Goal: Obtain resource: Obtain resource

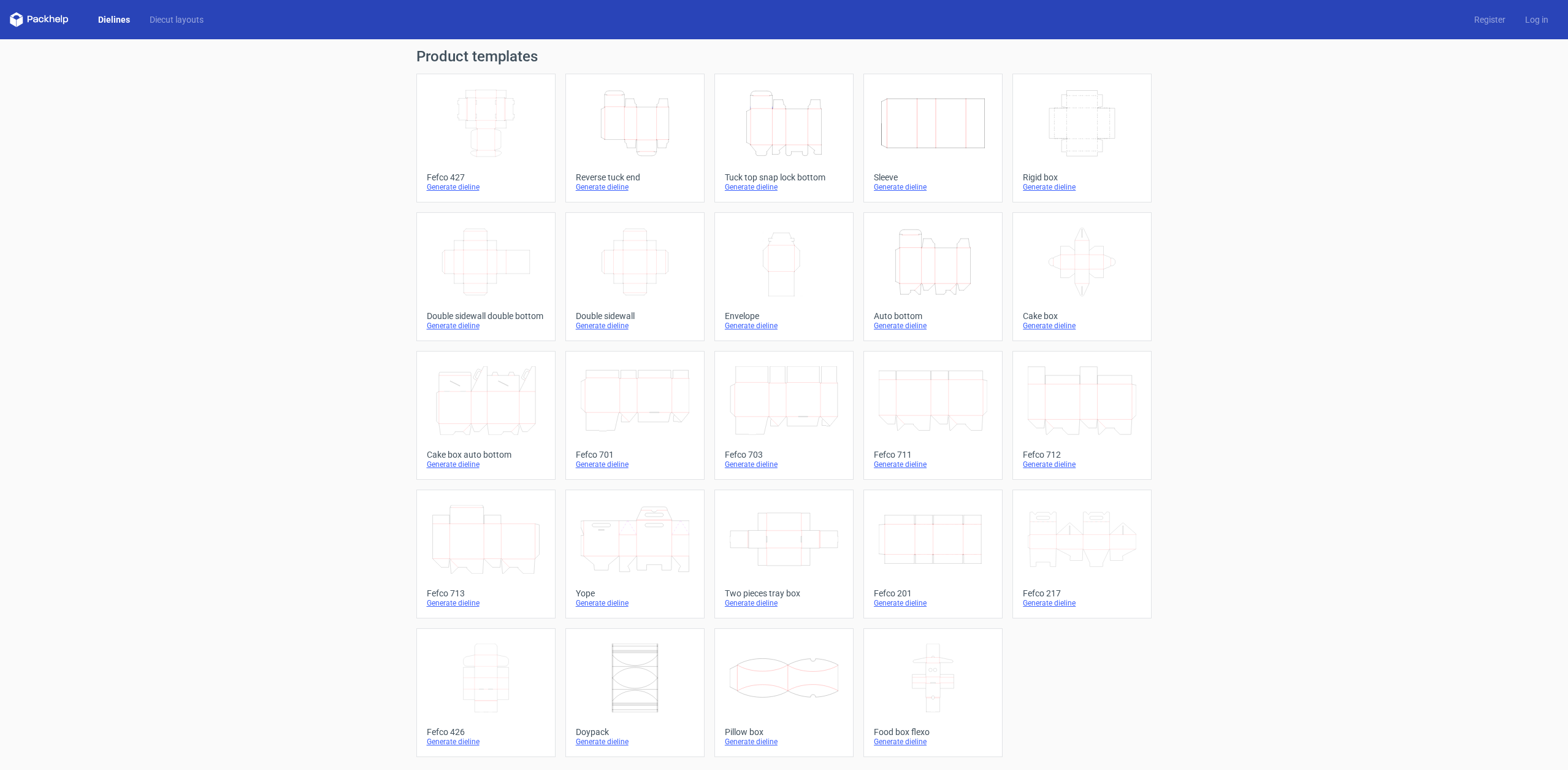
click at [648, 268] on icon "Width Depth Height" at bounding box center [634, 262] width 109 height 69
click at [188, 16] on link "Diecut layouts" at bounding box center [176, 19] width 74 height 12
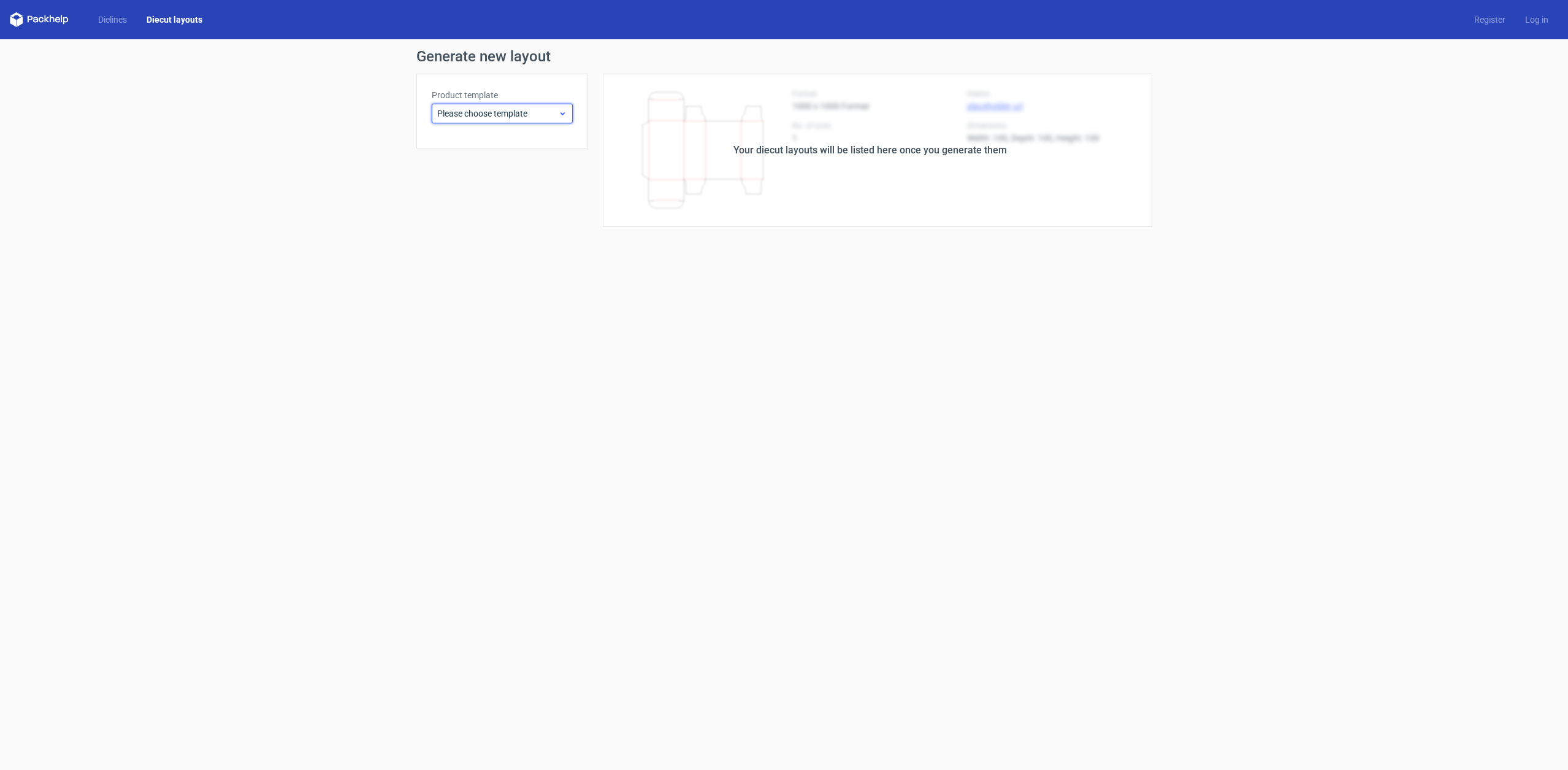
click at [502, 116] on span "Please choose template" at bounding box center [498, 114] width 121 height 12
click at [317, 148] on div "Generate new layout Product template Please choose template Your diecut layouts…" at bounding box center [784, 138] width 1568 height 197
click at [108, 22] on link "Dielines" at bounding box center [113, 19] width 48 height 12
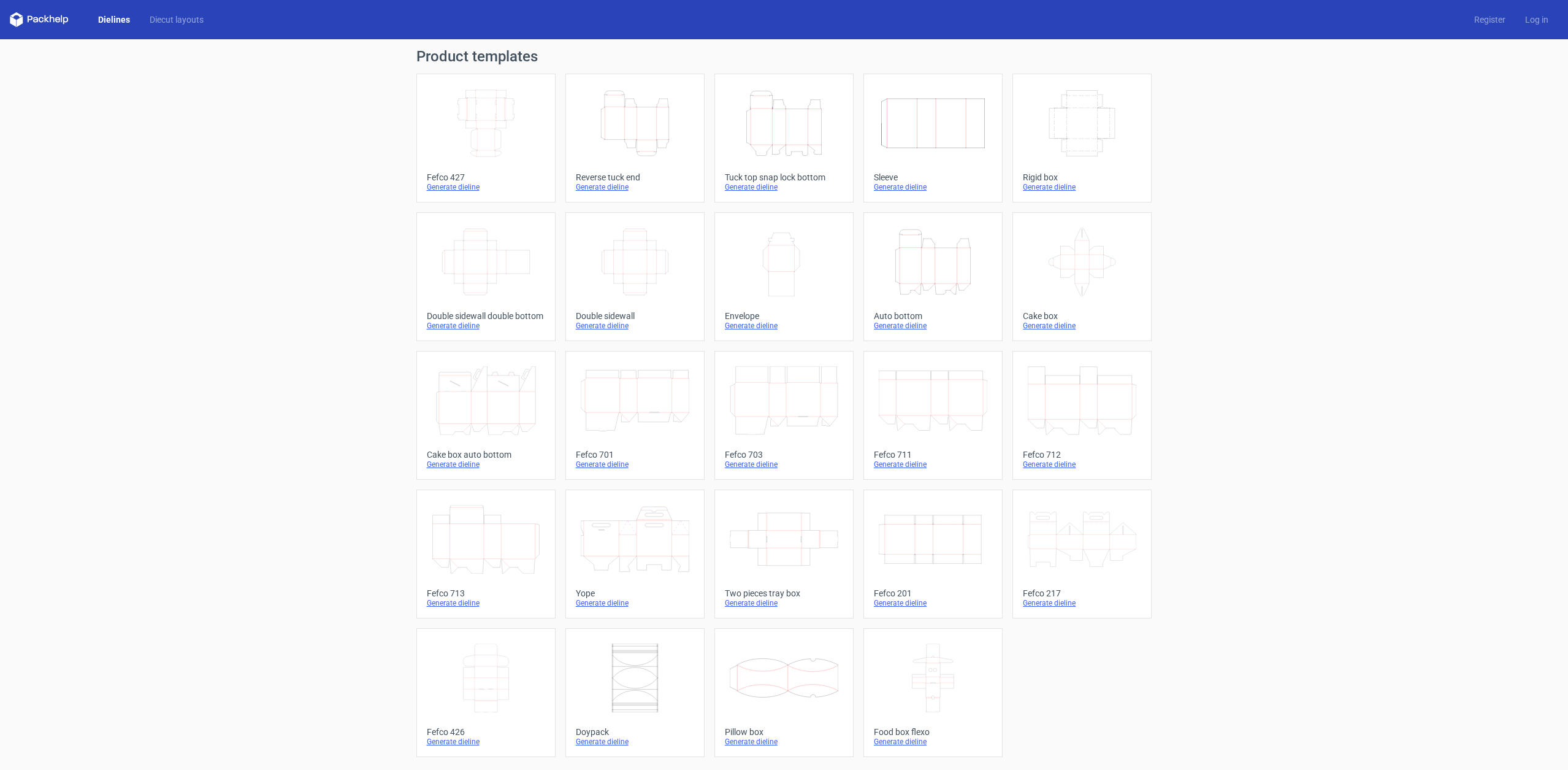
click at [766, 525] on icon at bounding box center [784, 539] width 109 height 69
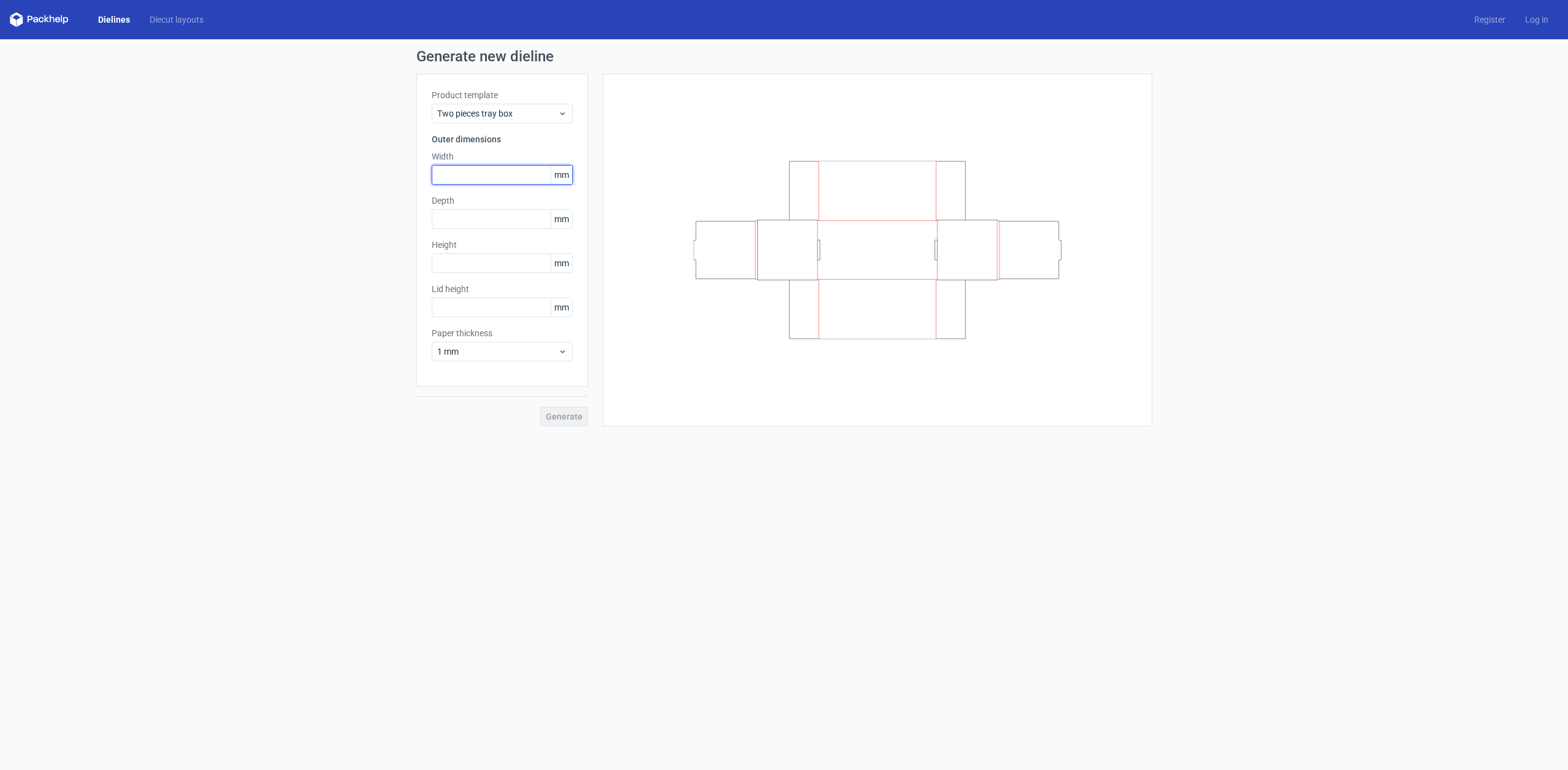
click at [490, 172] on input "text" at bounding box center [502, 175] width 141 height 20
type input "100"
click at [449, 201] on label "Depth" at bounding box center [502, 201] width 141 height 12
click at [473, 173] on input "100" at bounding box center [502, 175] width 141 height 20
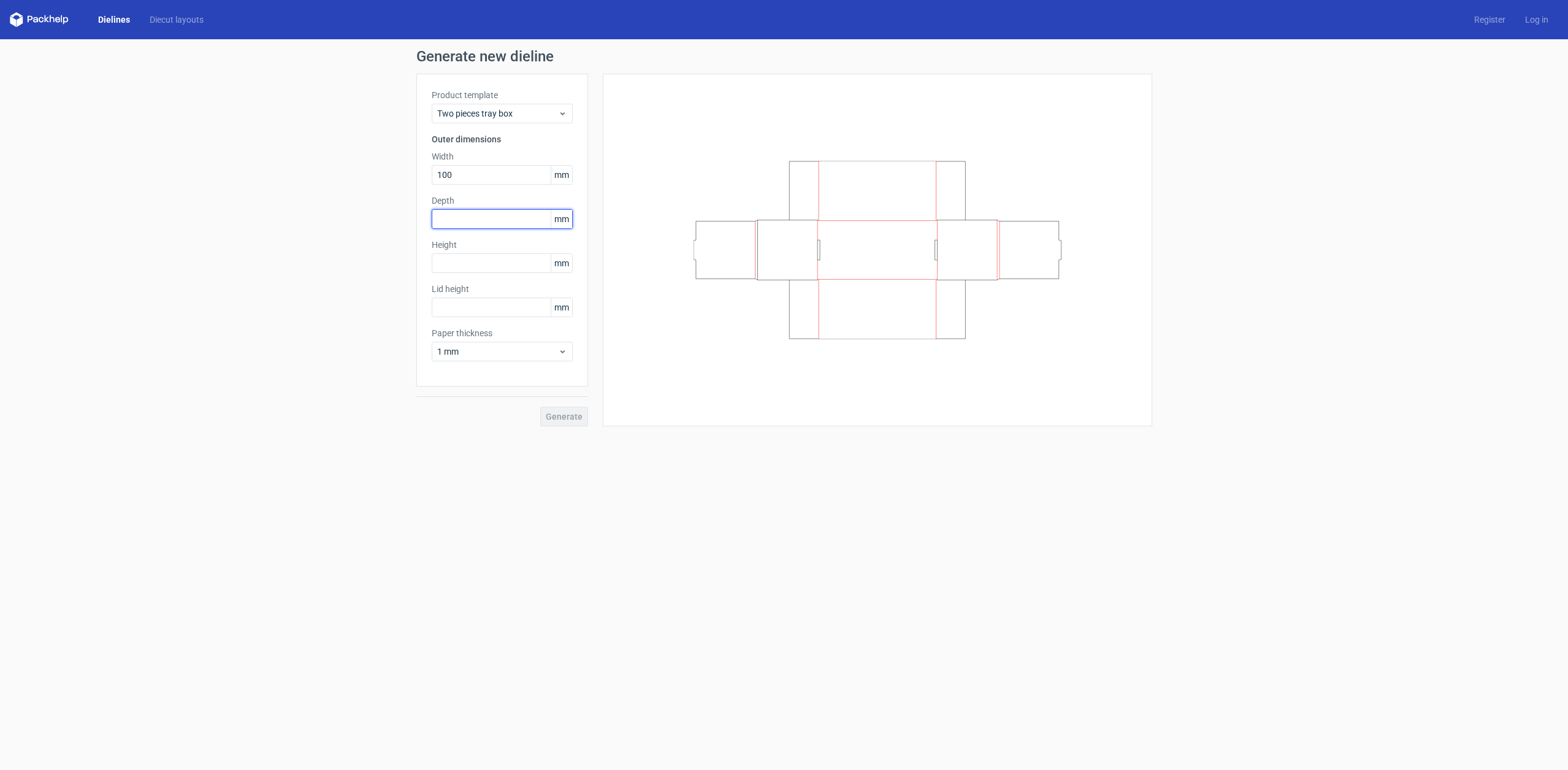
click at [477, 216] on input "text" at bounding box center [502, 219] width 141 height 20
click at [439, 199] on label "Depth" at bounding box center [502, 201] width 141 height 12
copy label "Depth"
click at [461, 216] on input "text" at bounding box center [502, 219] width 141 height 20
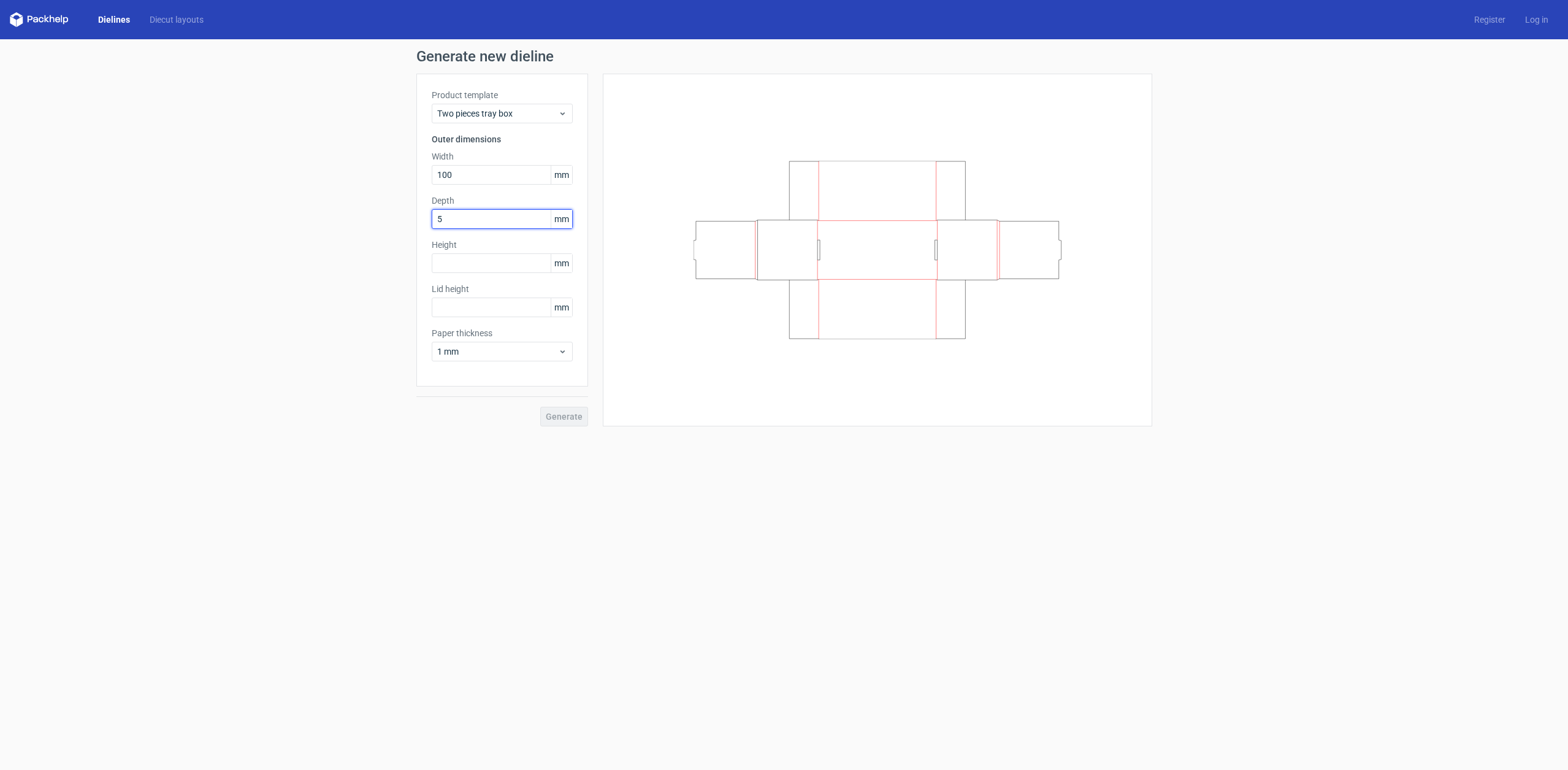
type input "50"
click at [530, 264] on input "14" at bounding box center [502, 264] width 141 height 20
type input "140"
click at [464, 290] on label "Lid height" at bounding box center [502, 288] width 141 height 12
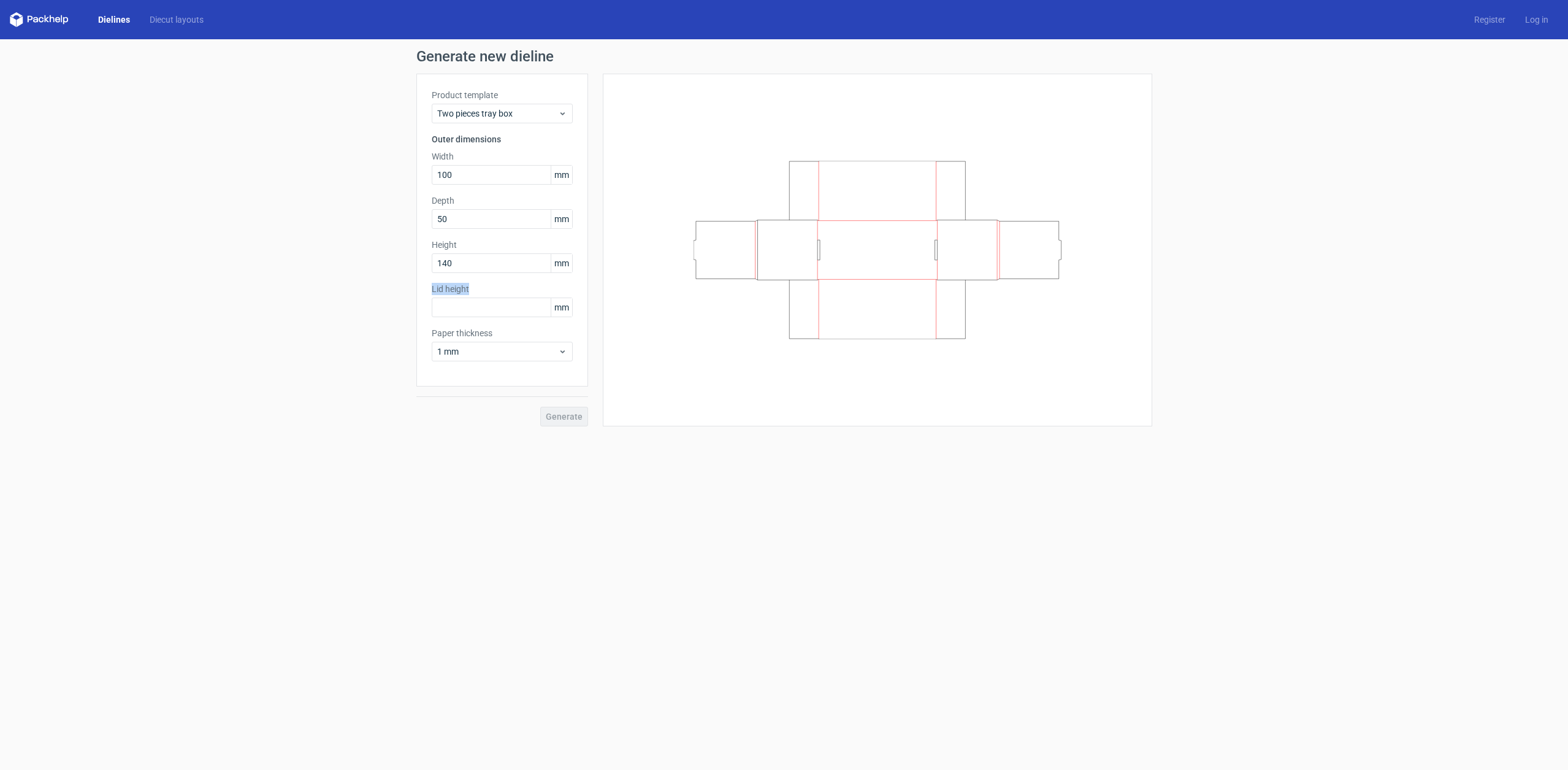
click at [464, 290] on label "Lid height" at bounding box center [502, 288] width 141 height 12
copy label "Lid height"
click at [1259, 164] on div "Generate new dieline Product template Two pieces tray box Outer dimensions Widt…" at bounding box center [784, 237] width 1568 height 397
click at [1258, 164] on div "Generate new dieline Product template Two pieces tray box Outer dimensions Widt…" at bounding box center [784, 237] width 1568 height 397
click at [514, 304] on input "text" at bounding box center [502, 308] width 141 height 20
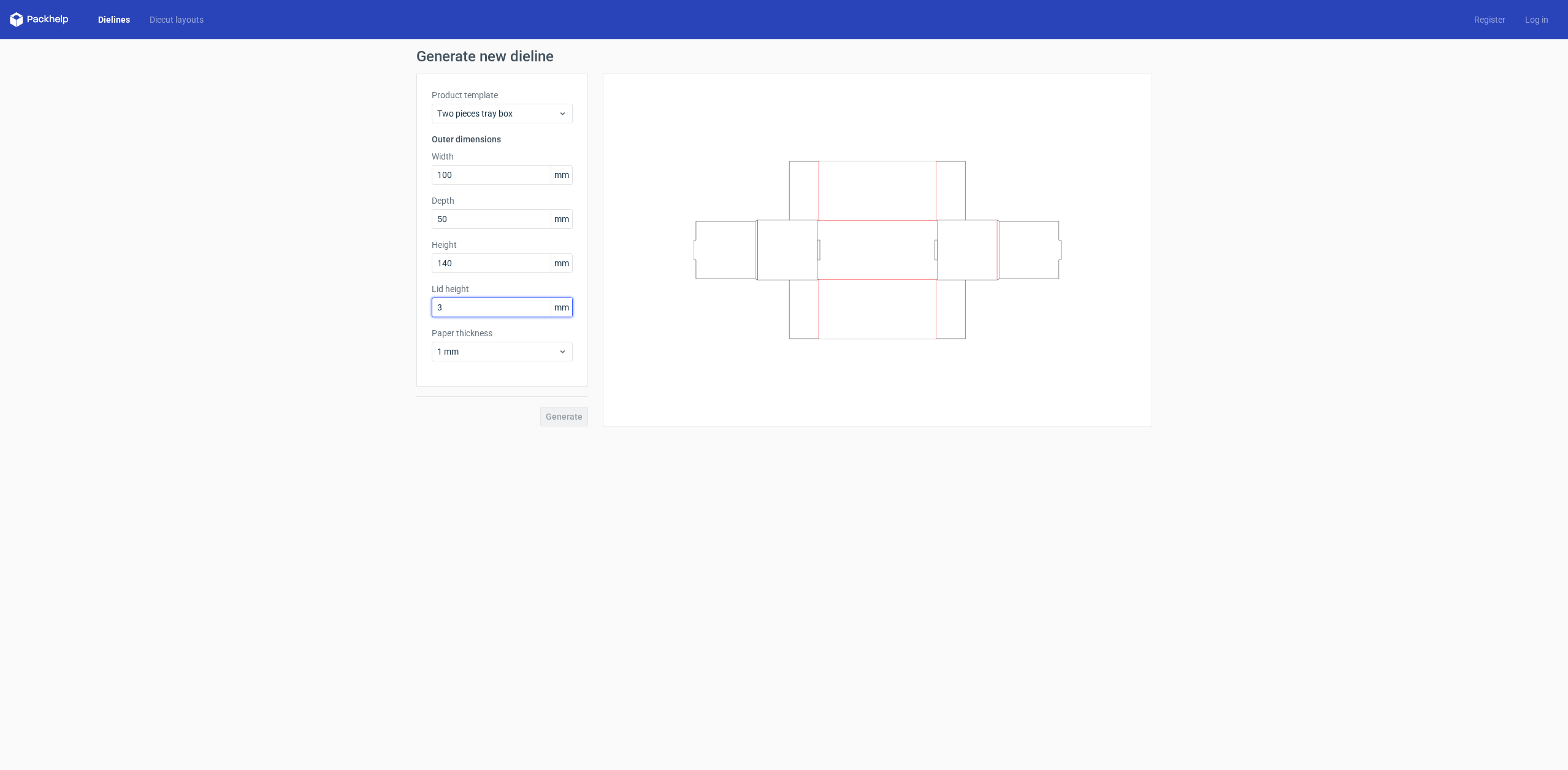
type input "30"
click at [528, 356] on span "1 mm" at bounding box center [498, 351] width 121 height 12
click at [494, 445] on div "1.5 mm" at bounding box center [502, 438] width 131 height 20
click at [572, 421] on span "Generate" at bounding box center [564, 416] width 36 height 8
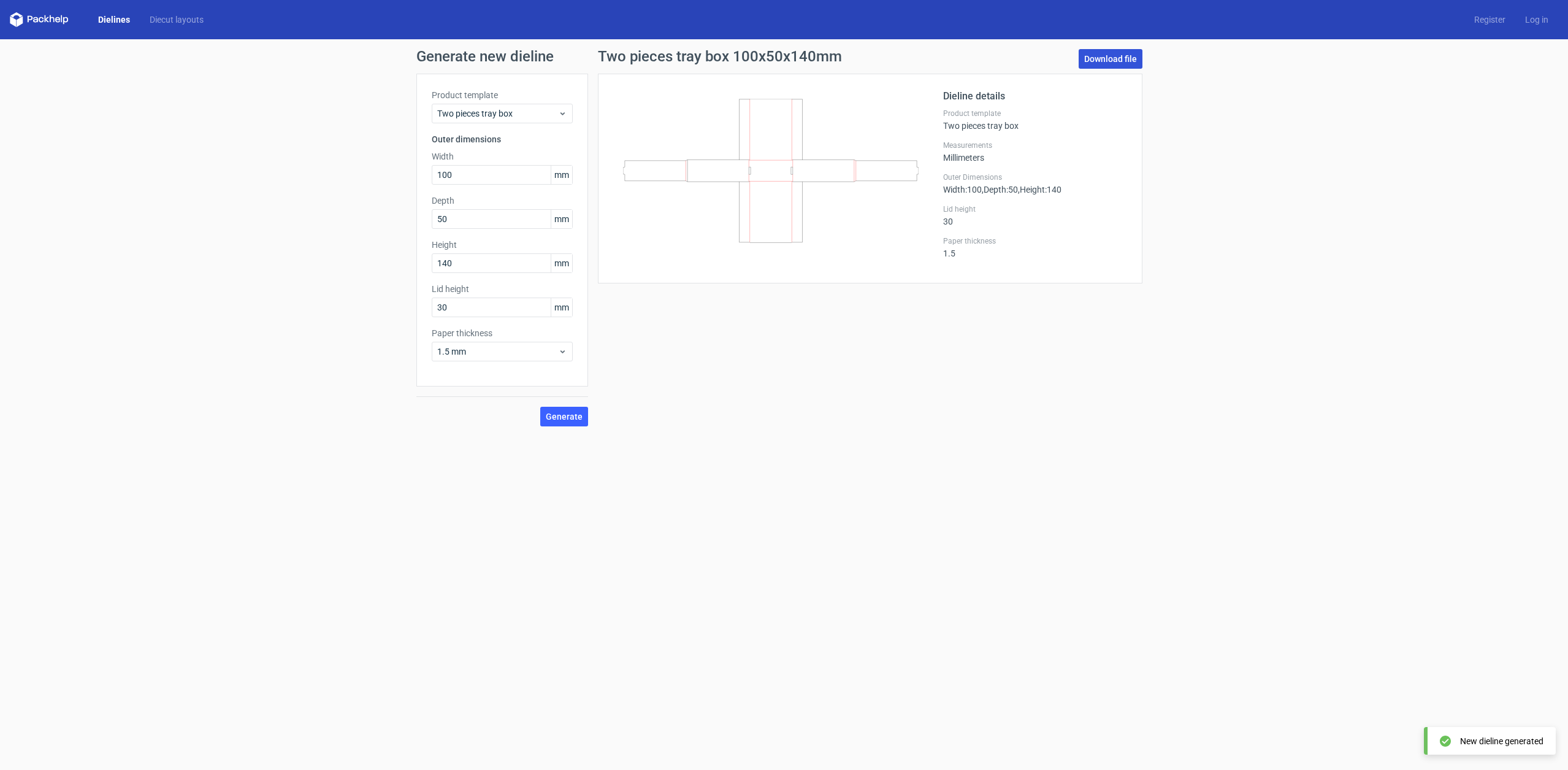
click at [1120, 61] on link "Download file" at bounding box center [1110, 59] width 64 height 20
